Goal: Task Accomplishment & Management: Manage account settings

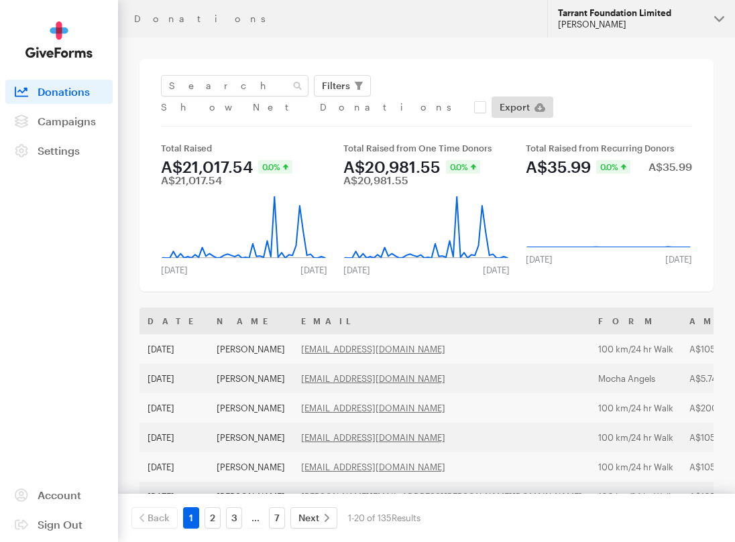
click at [717, 15] on button "Tarrant Foundation Limited Jenni Tarrant" at bounding box center [641, 19] width 188 height 38
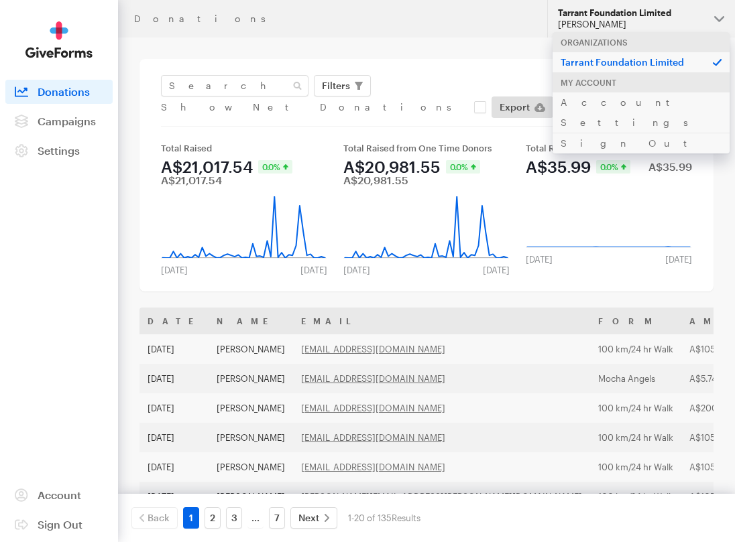
click at [401, 23] on header "Donations Updates Support Tarrant Foundation Limited Jenni Tarrant Organization…" at bounding box center [426, 19] width 617 height 38
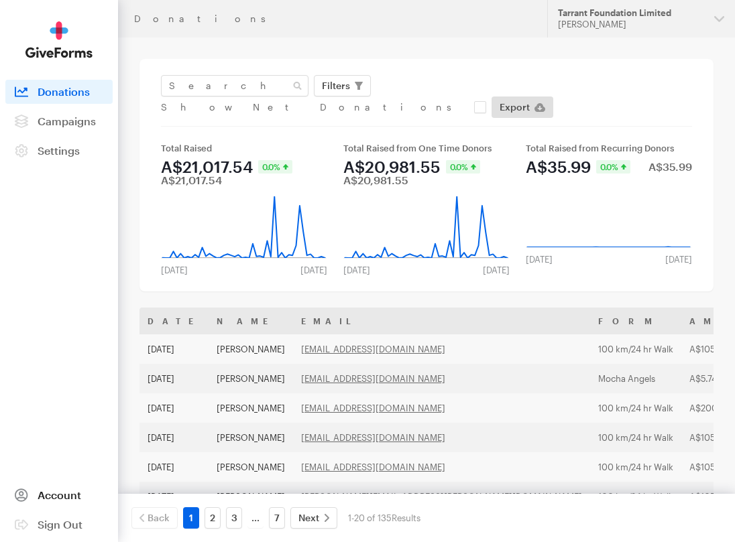
click at [60, 488] on link "Account" at bounding box center [58, 495] width 107 height 24
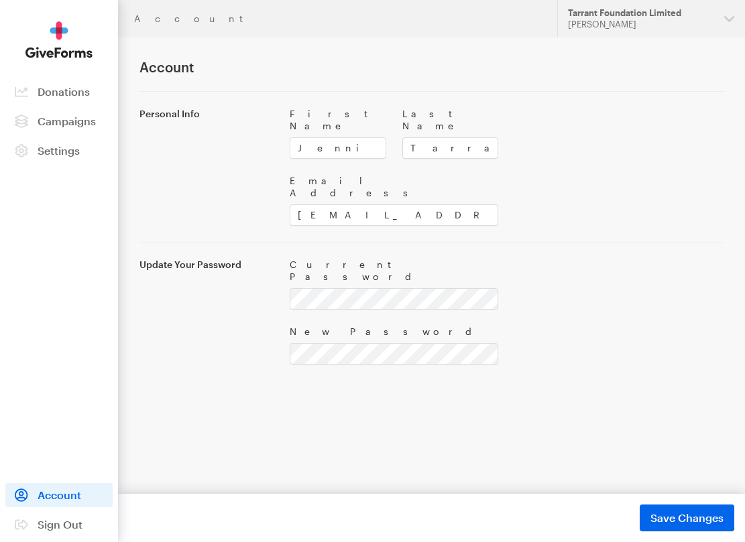
click at [61, 51] on img at bounding box center [58, 39] width 67 height 37
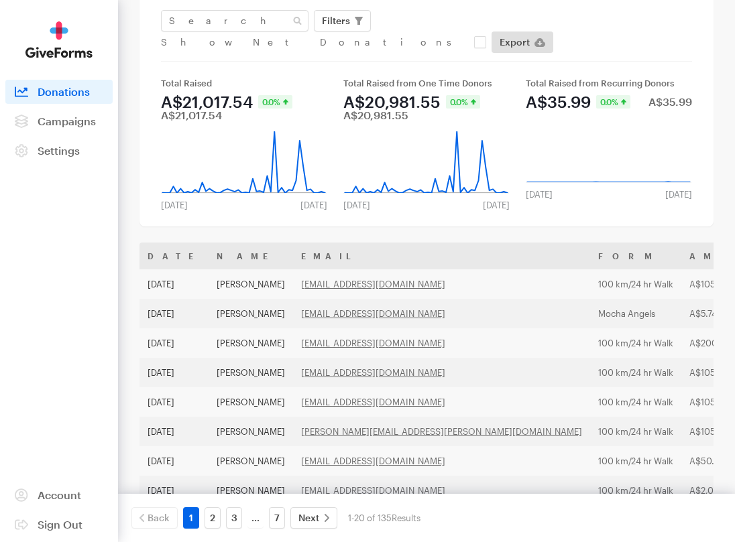
scroll to position [67, 0]
